Goal: Information Seeking & Learning: Learn about a topic

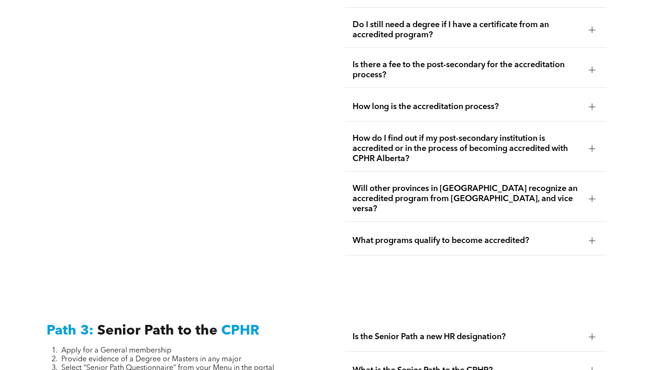
scroll to position [2142, 0]
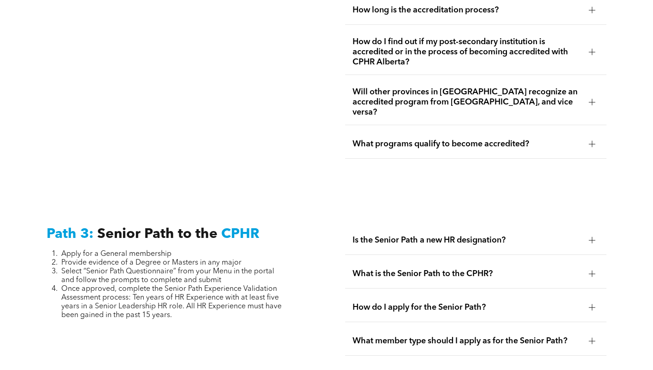
drag, startPoint x: 144, startPoint y: 275, endPoint x: 28, endPoint y: 203, distance: 136.8
copy div "Path 3: Senior Path to the CPHR Apply for a General membership Provide evidence…"
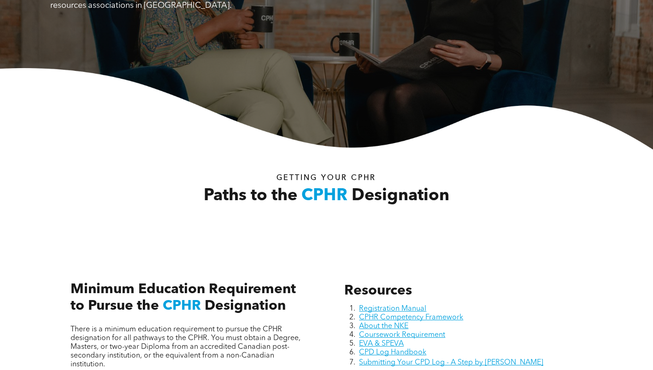
scroll to position [299, 0]
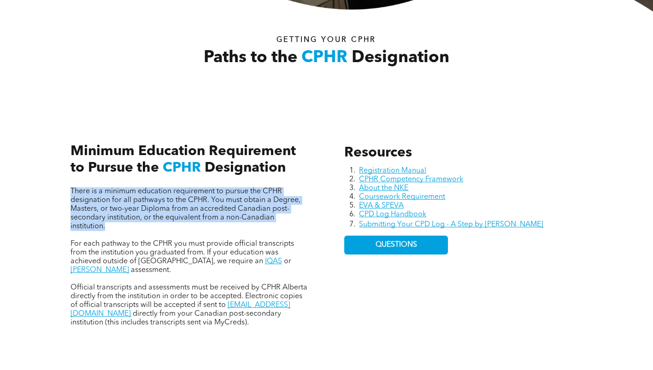
drag, startPoint x: 63, startPoint y: 189, endPoint x: 115, endPoint y: 231, distance: 66.5
click at [115, 231] on div "Resources Registration Manual CPHR Competency Framework About the NKE Coursewor…" at bounding box center [326, 226] width 553 height 244
copy span "There is a minimum education requirement to pursue the CPHR designation for all…"
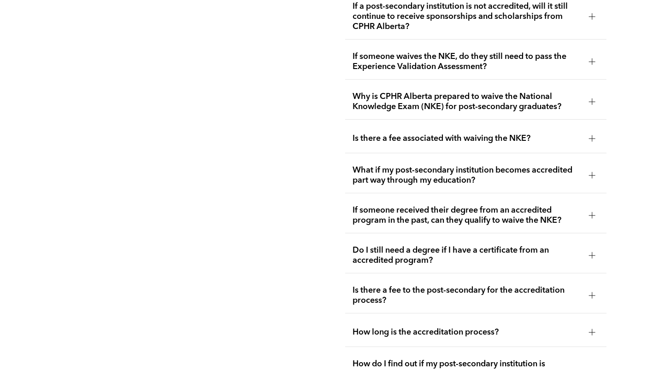
scroll to position [2234, 0]
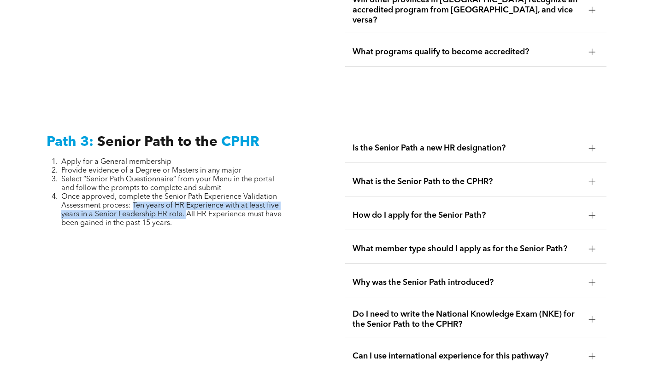
drag, startPoint x: 134, startPoint y: 180, endPoint x: 186, endPoint y: 192, distance: 53.4
click at [186, 193] on span "Once approved, complete the Senior Path Experience Validation Assessment proces…" at bounding box center [171, 210] width 220 height 34
copy span "Ten years of HR Experience with at least five years in a Senior Leadership HR r…"
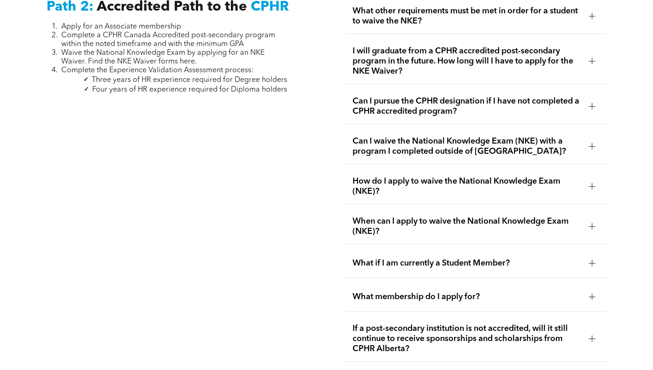
scroll to position [1451, 0]
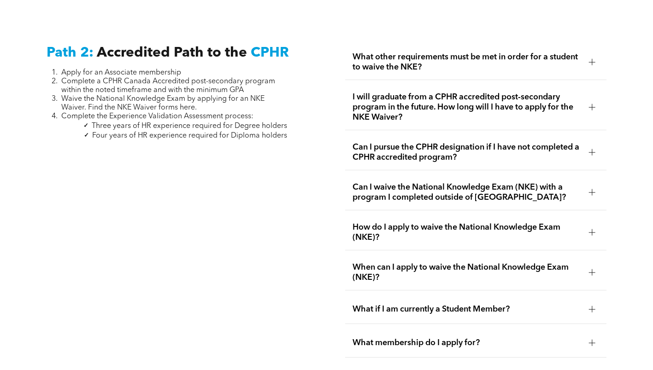
click at [410, 142] on span "Can I pursue the CPHR designation if I have not completed a CPHR accredited pro…" at bounding box center [466, 152] width 229 height 20
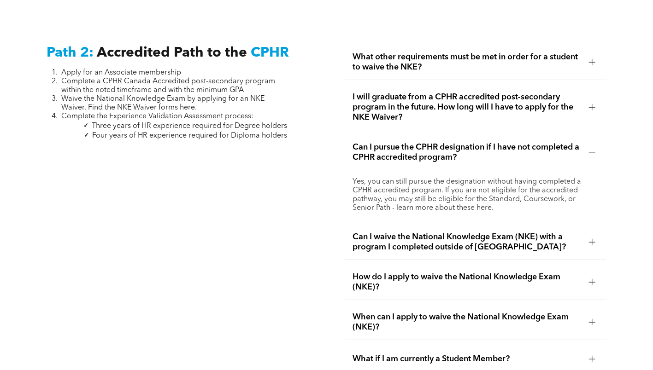
click at [408, 236] on span "Can I waive the National Knowledge Exam (NKE) with a program I completed outsid…" at bounding box center [466, 242] width 229 height 20
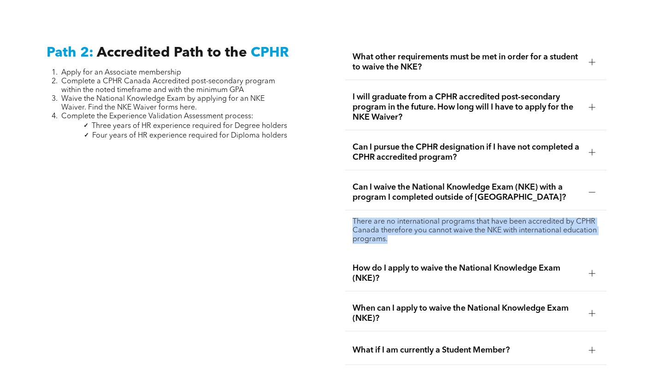
drag, startPoint x: 355, startPoint y: 213, endPoint x: 390, endPoint y: 231, distance: 39.6
click at [390, 231] on p "There are no international programs that have been accredited by CPHR Canada th…" at bounding box center [475, 231] width 246 height 26
copy p "There are no international programs that have been accredited by CPHR Canada th…"
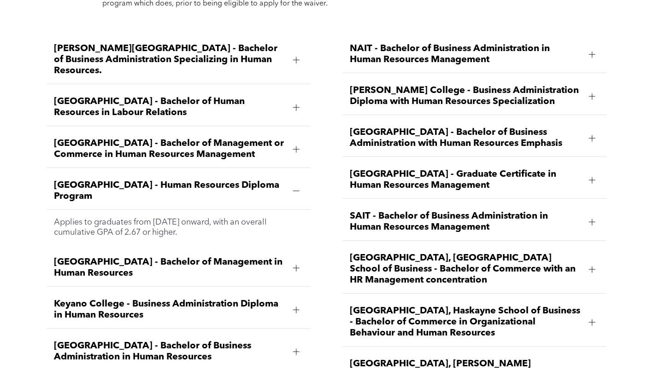
scroll to position [1243, 0]
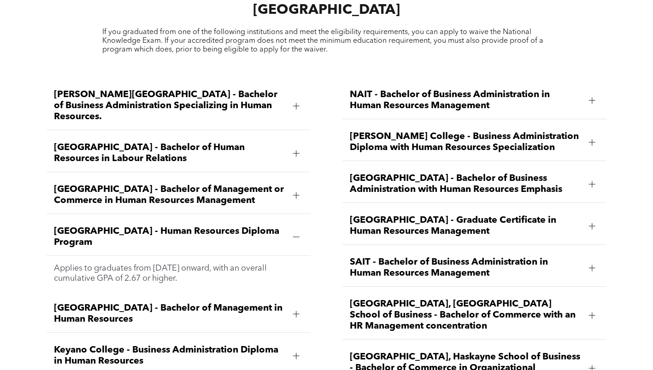
click at [428, 89] on span "NAIT - Bachelor of Business Administration in Human Resources Management" at bounding box center [466, 100] width 232 height 22
